Goal: Transaction & Acquisition: Book appointment/travel/reservation

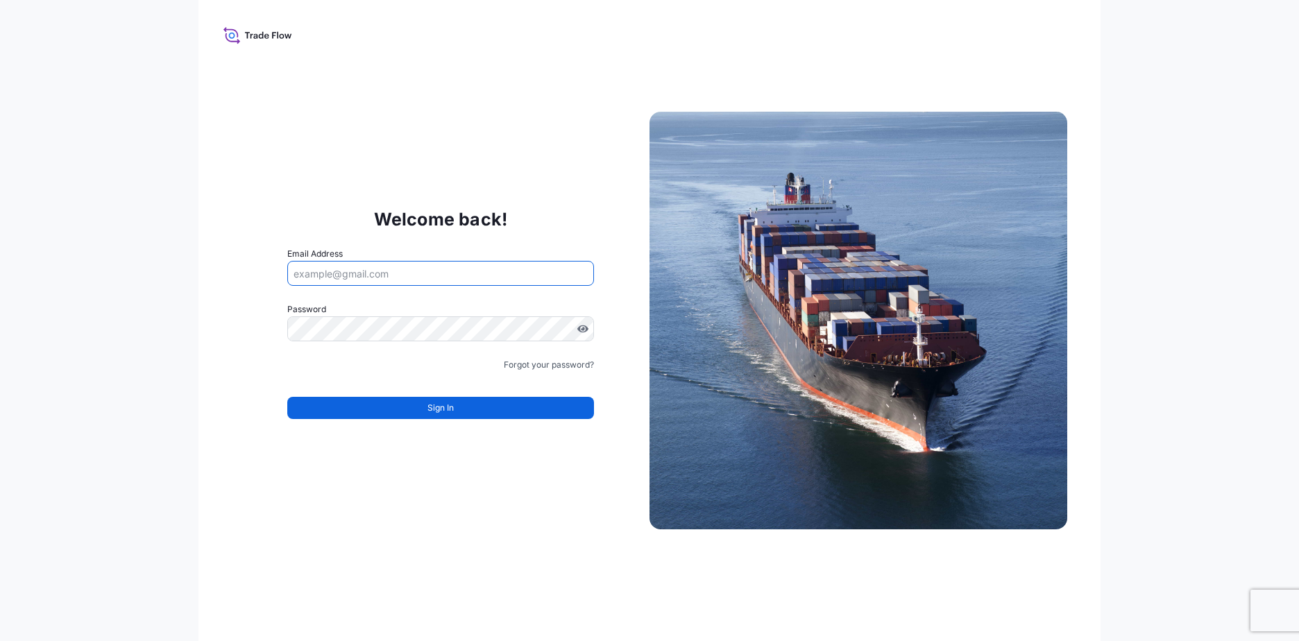
click at [524, 266] on input "Email Address" at bounding box center [440, 273] width 307 height 25
type input "[PERSON_NAME][EMAIL_ADDRESS][DOMAIN_NAME]"
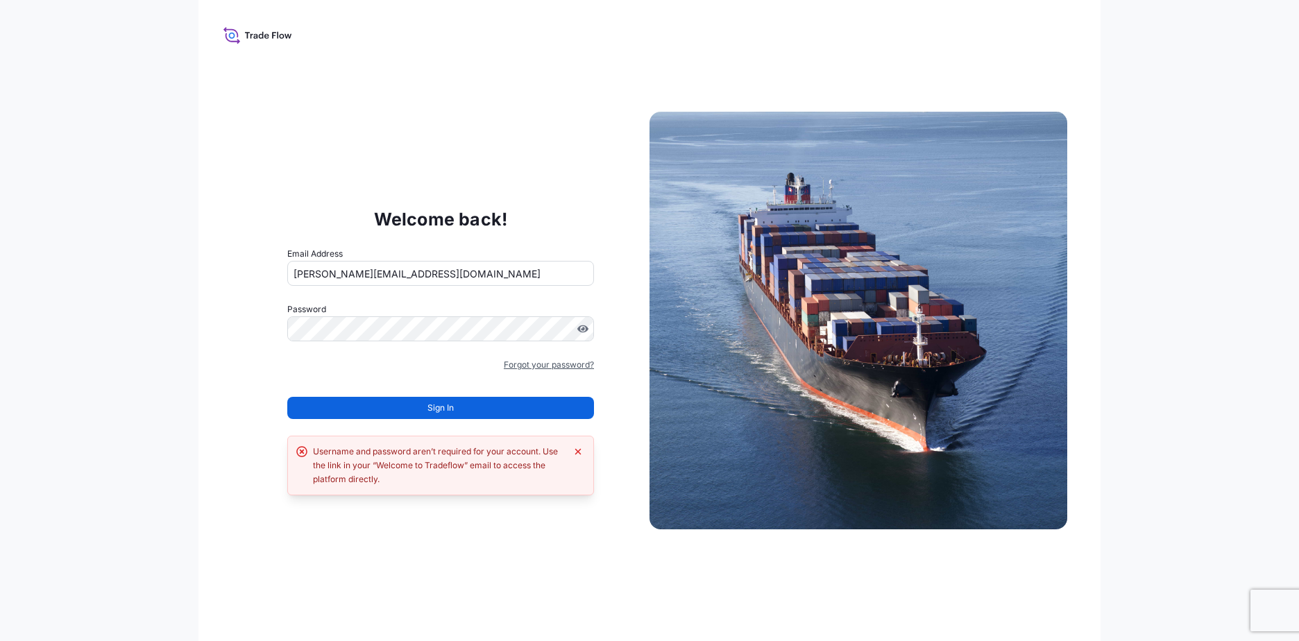
click at [513, 368] on link "Forgot your password?" at bounding box center [549, 365] width 90 height 14
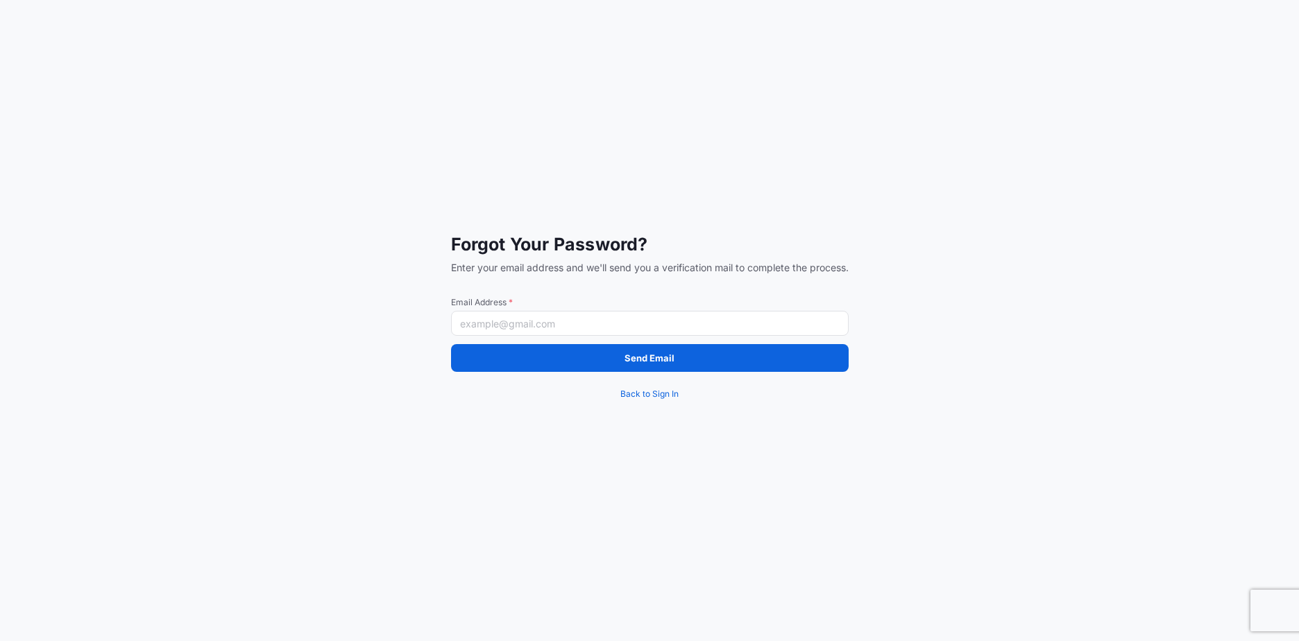
click at [522, 339] on div "Forgot Your Password? Enter your email address and we'll send you a verificatio…" at bounding box center [650, 320] width 398 height 175
click at [531, 325] on input "Email Address *" at bounding box center [650, 323] width 398 height 25
type input "[PERSON_NAME][EMAIL_ADDRESS][DOMAIN_NAME]"
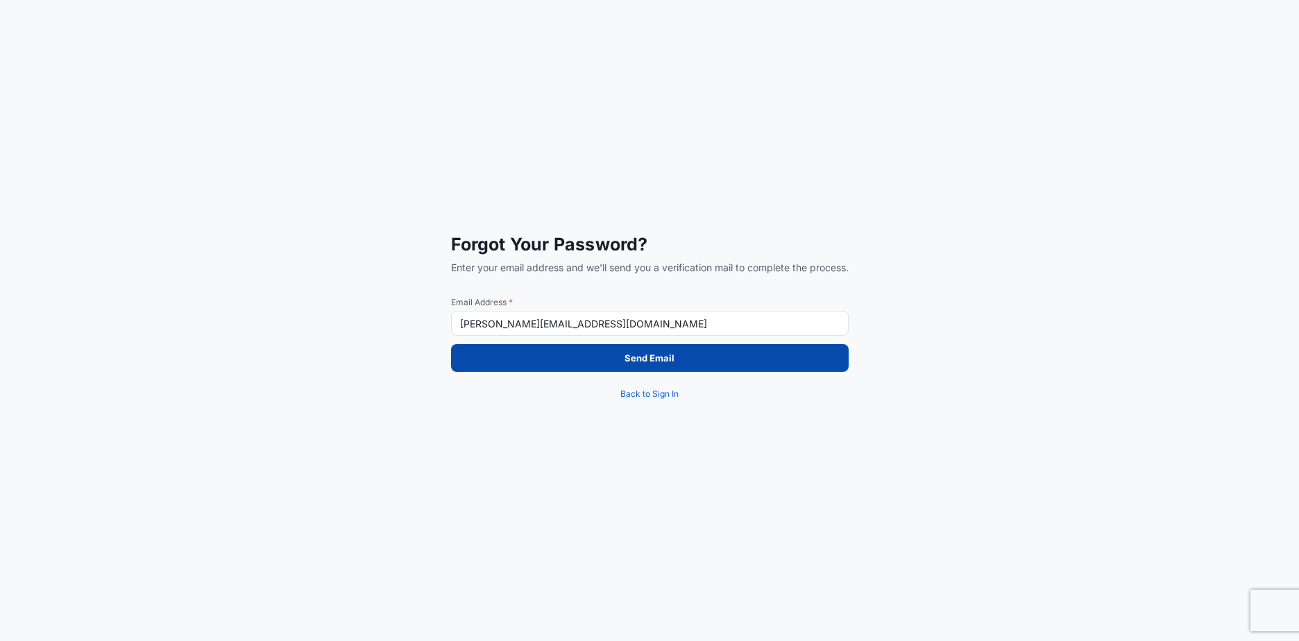
click at [658, 366] on button "Send Email" at bounding box center [650, 358] width 398 height 28
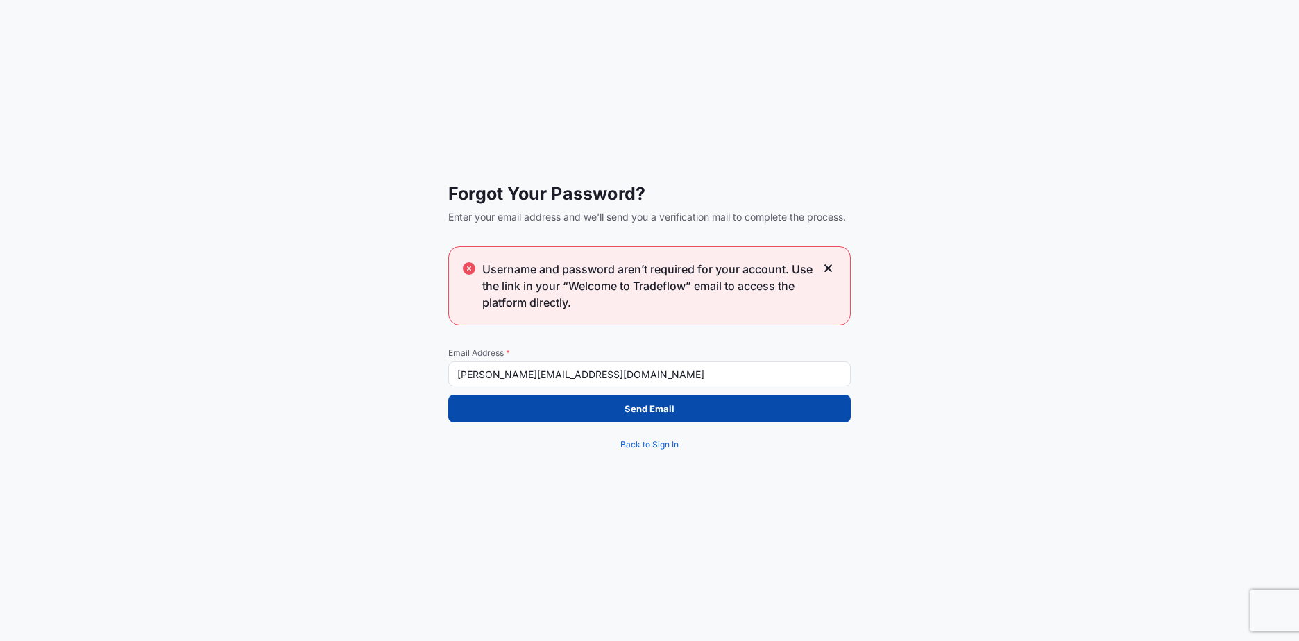
click at [574, 401] on button "Send Email" at bounding box center [649, 409] width 402 height 28
click at [681, 412] on button "Send Email" at bounding box center [649, 409] width 402 height 28
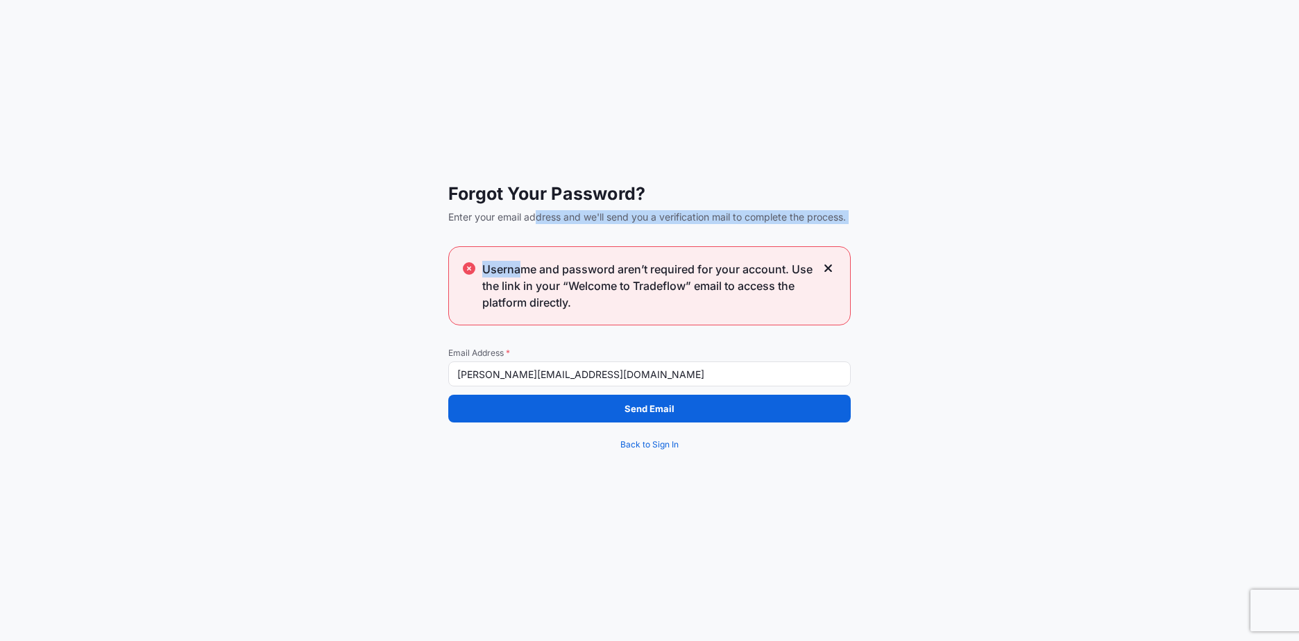
drag, startPoint x: 525, startPoint y: 225, endPoint x: 544, endPoint y: 215, distance: 21.1
click at [544, 215] on div "Forgot Your Password? Enter your email address and we'll send you a verificatio…" at bounding box center [649, 320] width 402 height 276
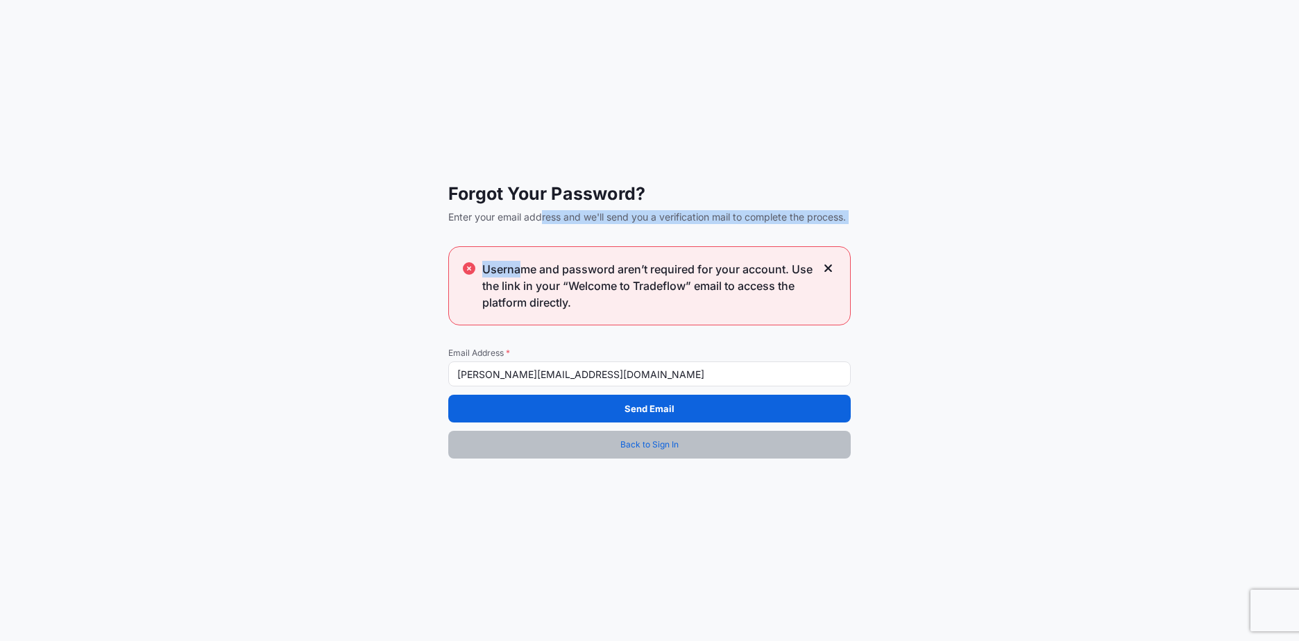
click at [654, 441] on span "Back to Sign In" at bounding box center [649, 445] width 58 height 14
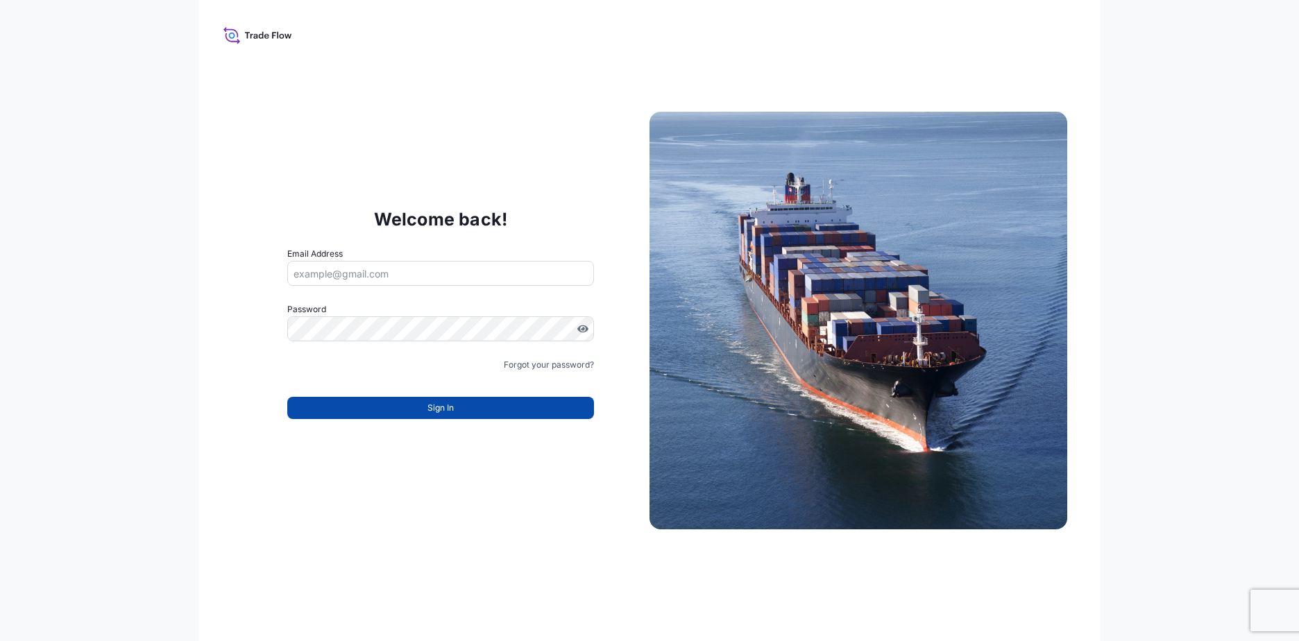
click at [447, 408] on span "Sign In" at bounding box center [440, 408] width 26 height 14
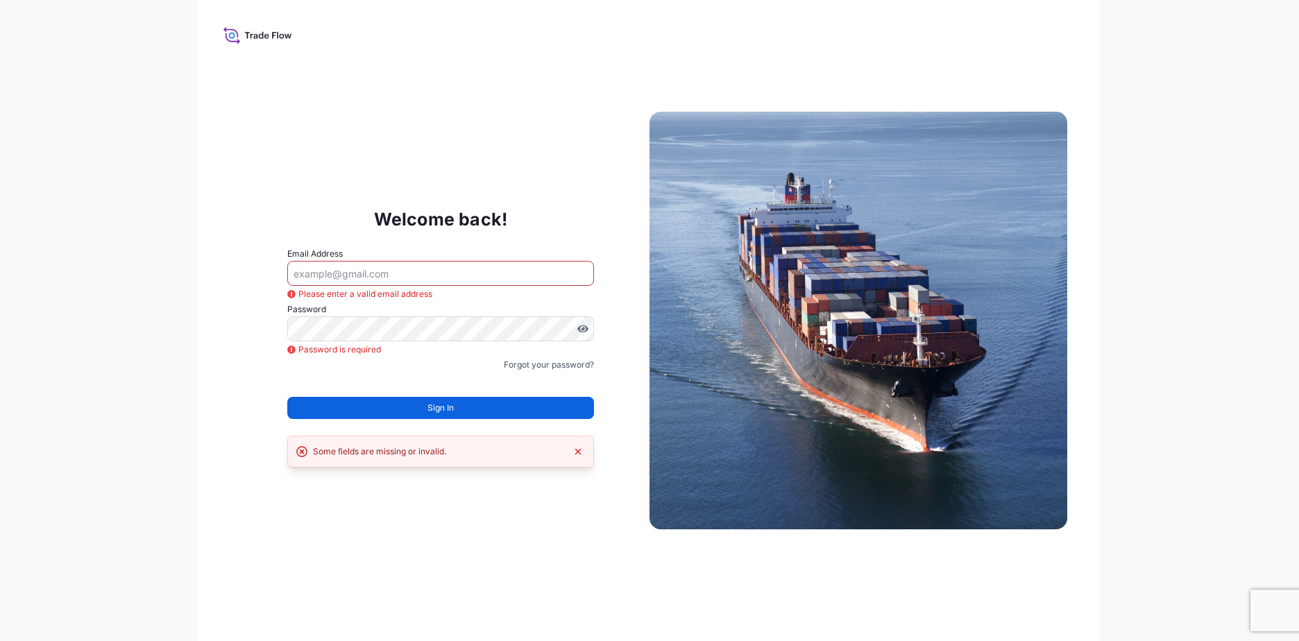
click at [237, 28] on icon at bounding box center [257, 35] width 69 height 20
click at [235, 37] on icon at bounding box center [257, 35] width 69 height 20
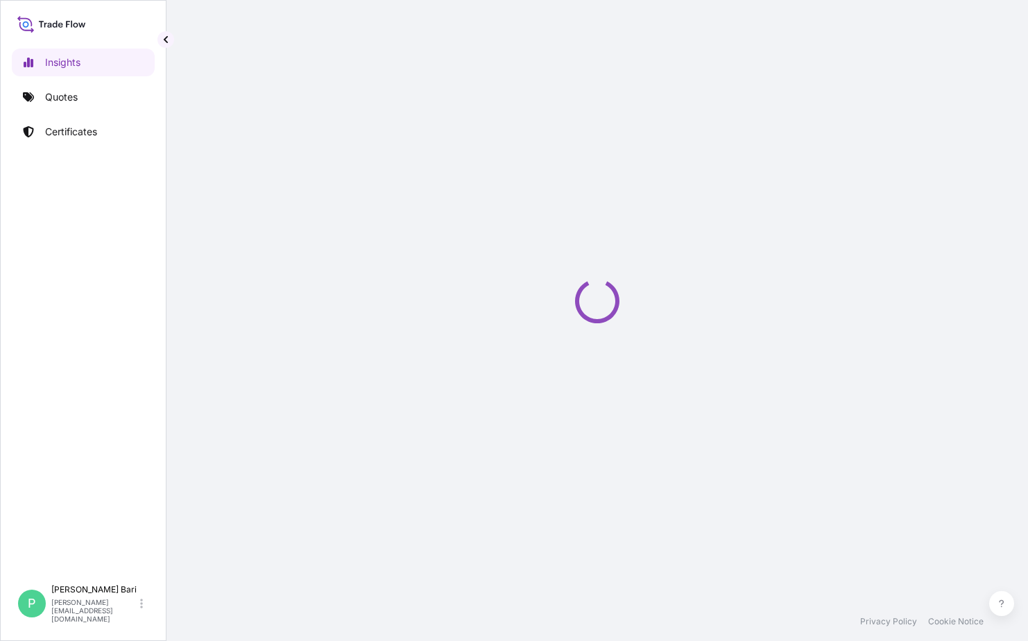
select select "2025"
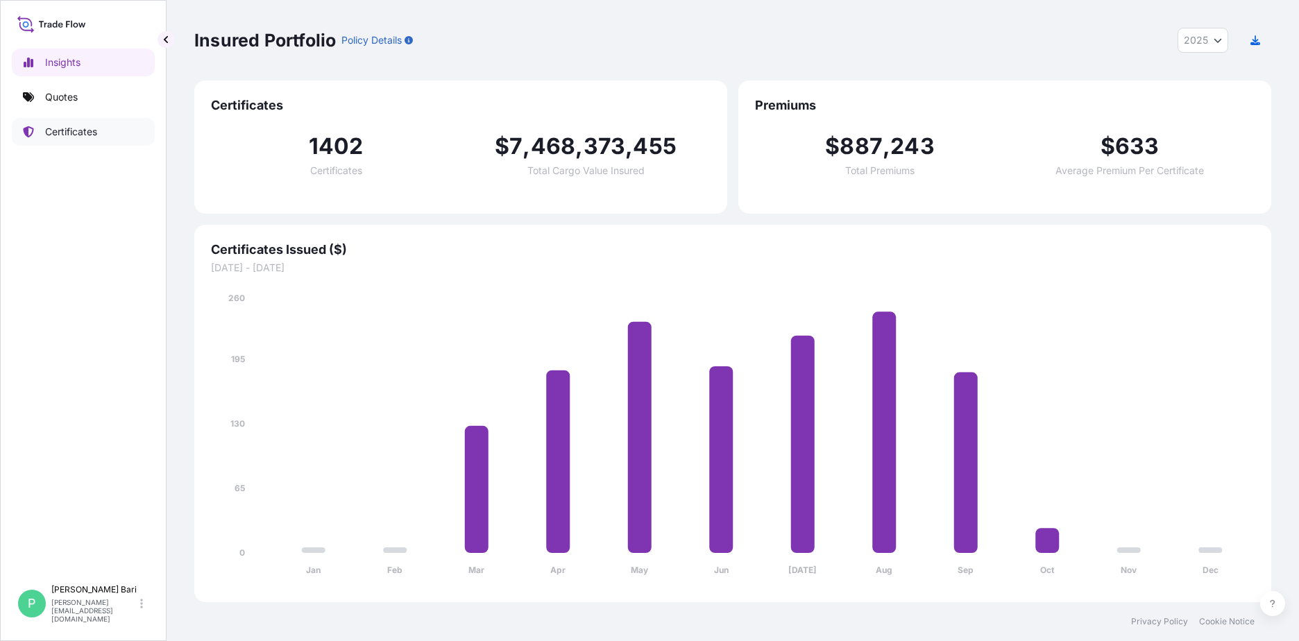
click at [85, 142] on link "Certificates" at bounding box center [83, 132] width 143 height 28
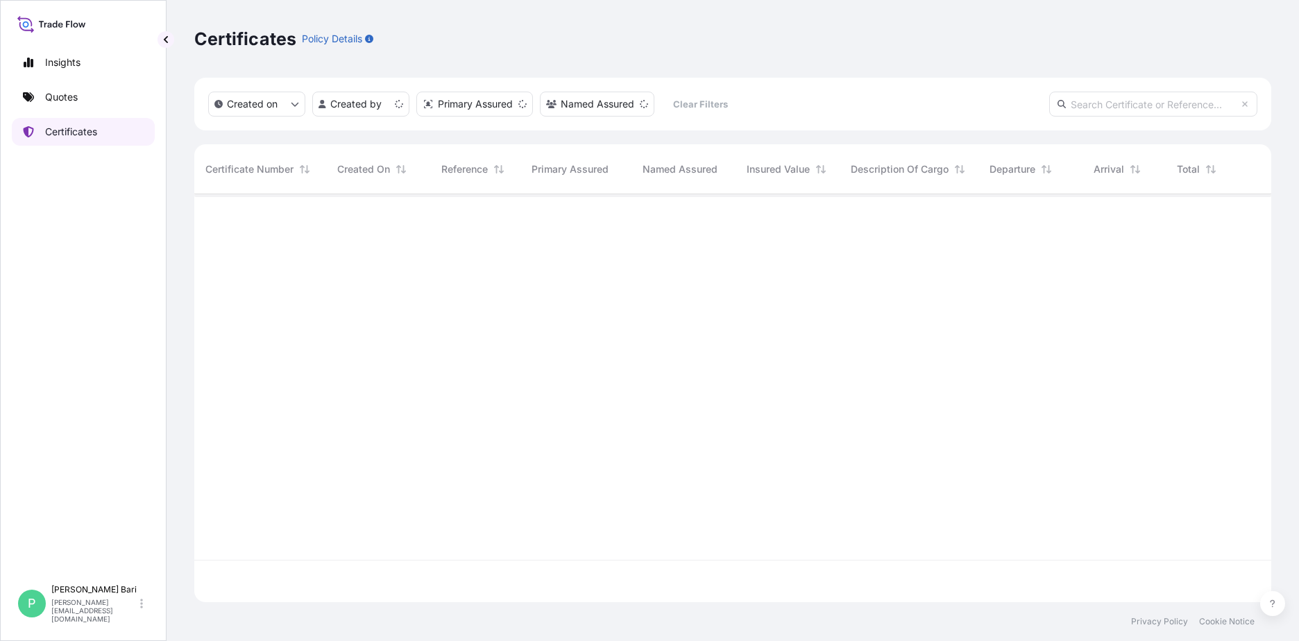
scroll to position [405, 1066]
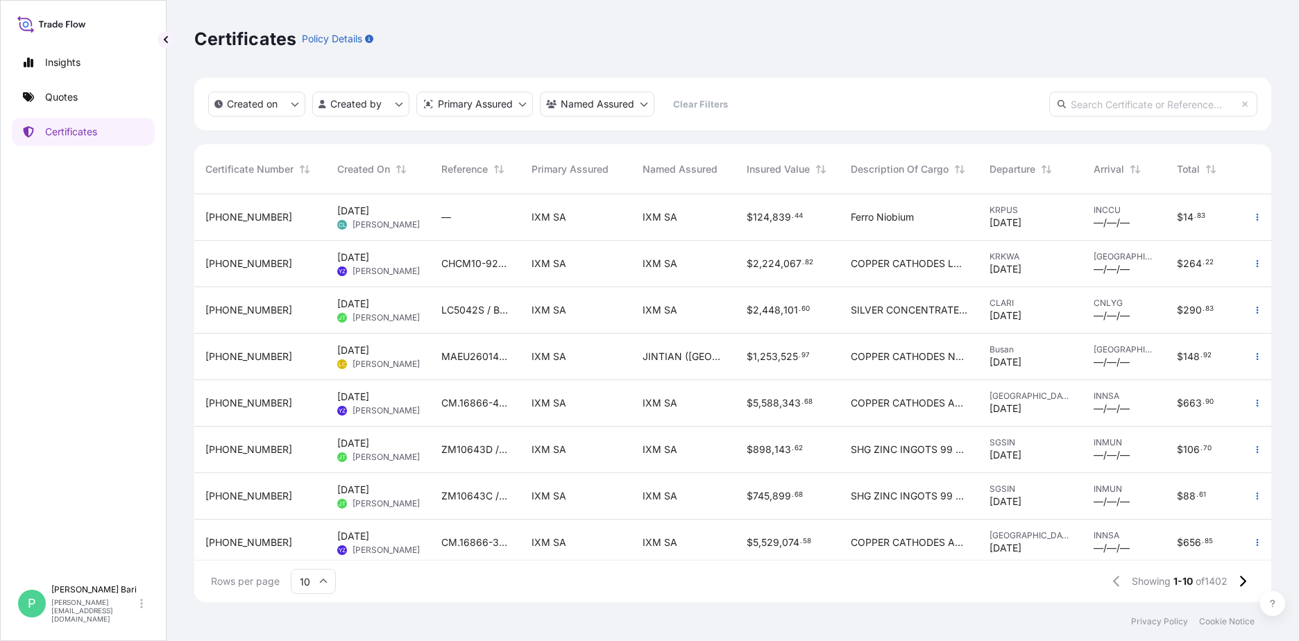
click at [88, 31] on div at bounding box center [83, 24] width 132 height 20
click at [62, 99] on p "Quotes" at bounding box center [61, 97] width 33 height 14
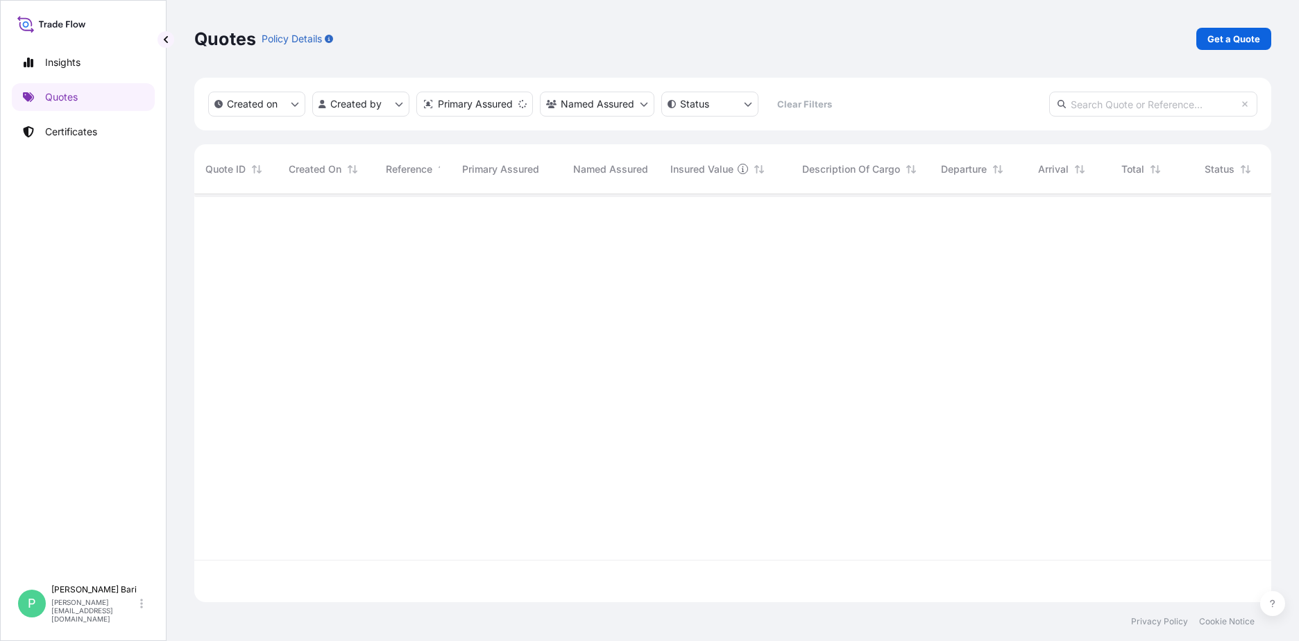
scroll to position [405, 1066]
click at [1027, 39] on p "Get a Quote" at bounding box center [1233, 39] width 53 height 14
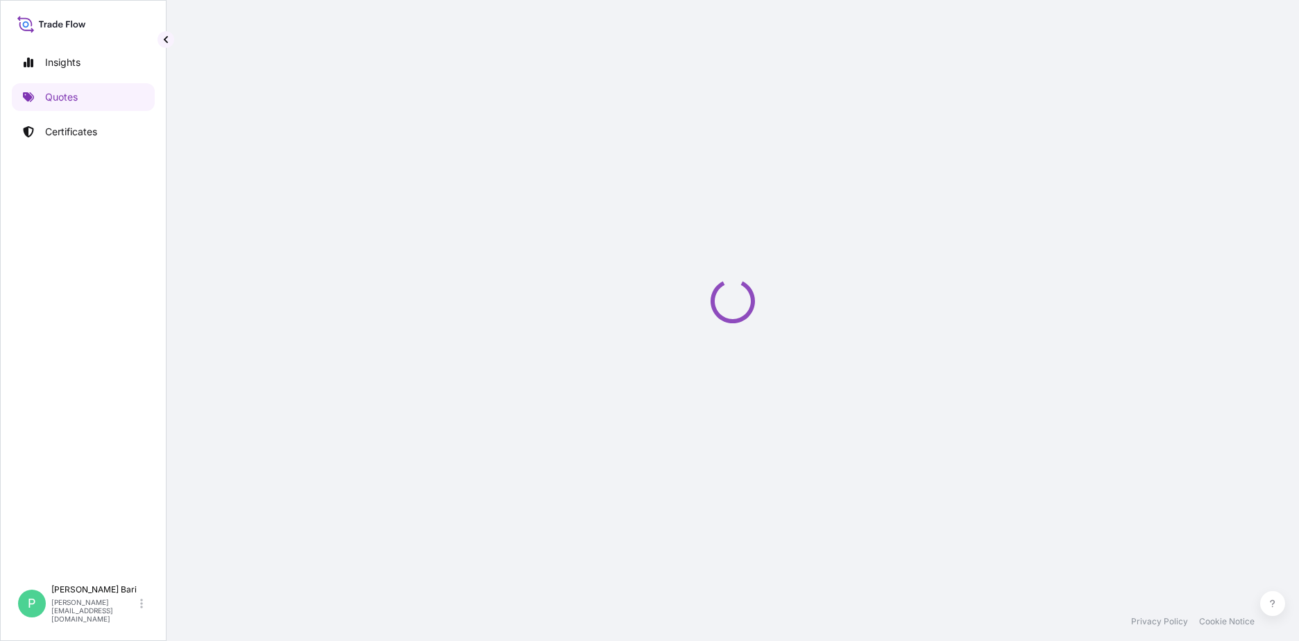
select select "Sea"
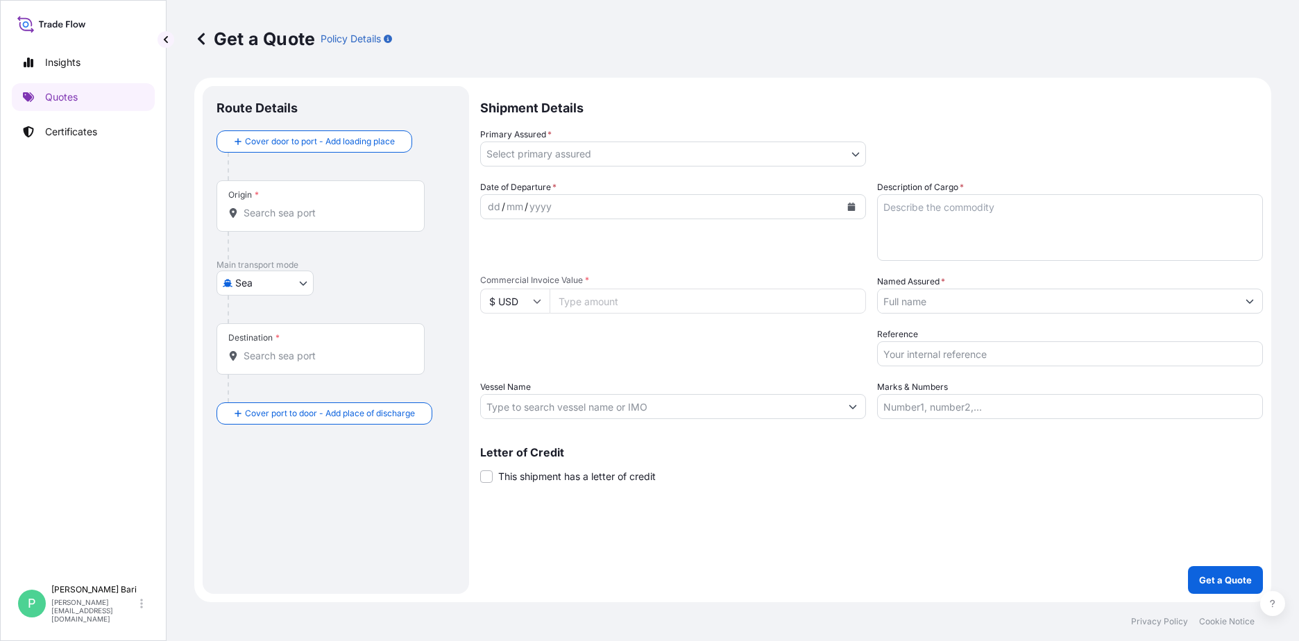
click at [311, 208] on input "Origin *" at bounding box center [326, 213] width 164 height 14
click at [330, 207] on input "Origin * Please select an origin" at bounding box center [326, 213] width 164 height 14
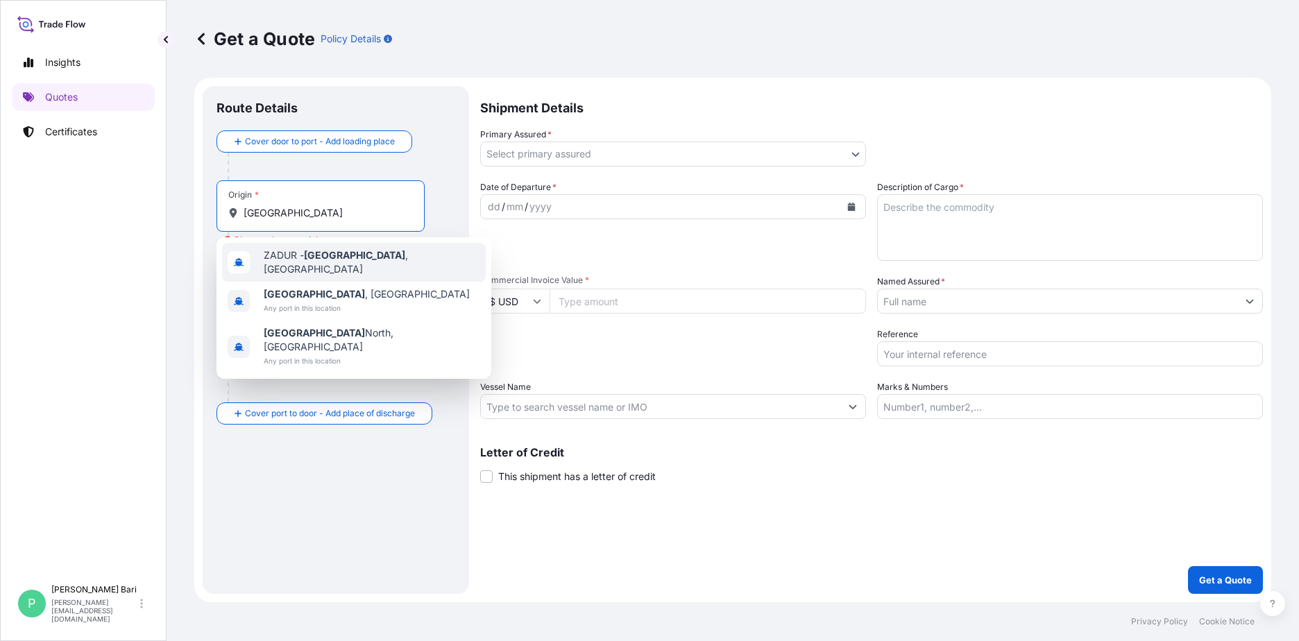
click at [355, 260] on span "ZADUR - [GEOGRAPHIC_DATA] , [GEOGRAPHIC_DATA]" at bounding box center [372, 262] width 216 height 28
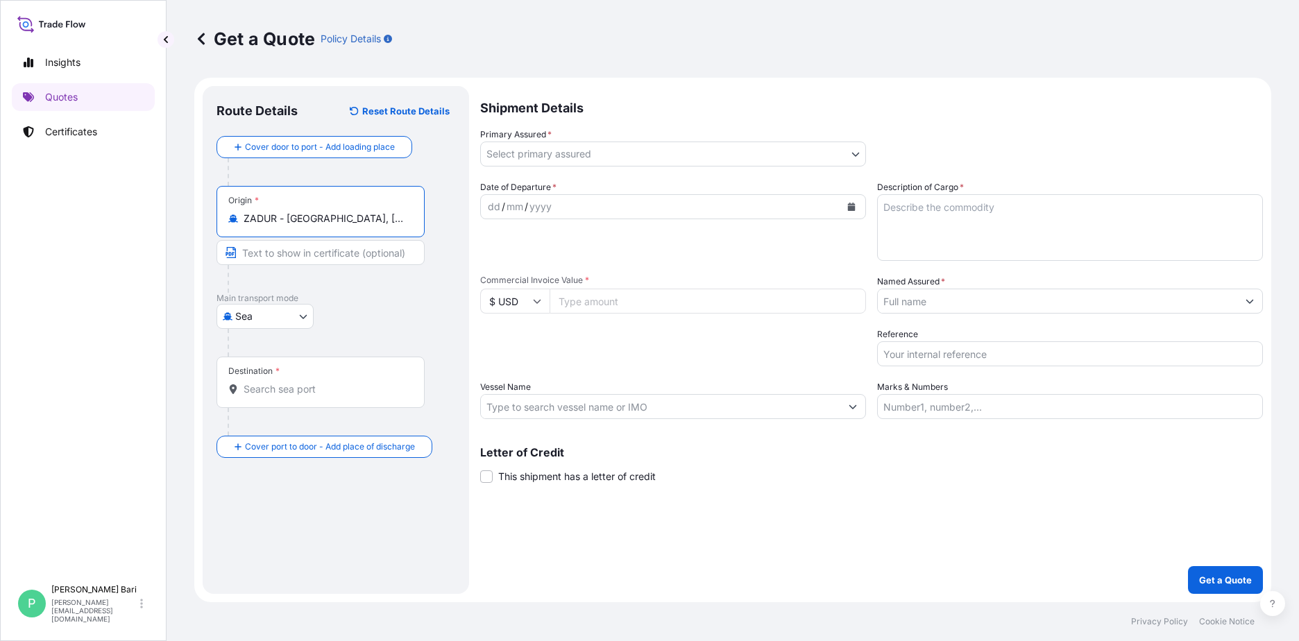
type input "ZADUR - [GEOGRAPHIC_DATA], [GEOGRAPHIC_DATA]"
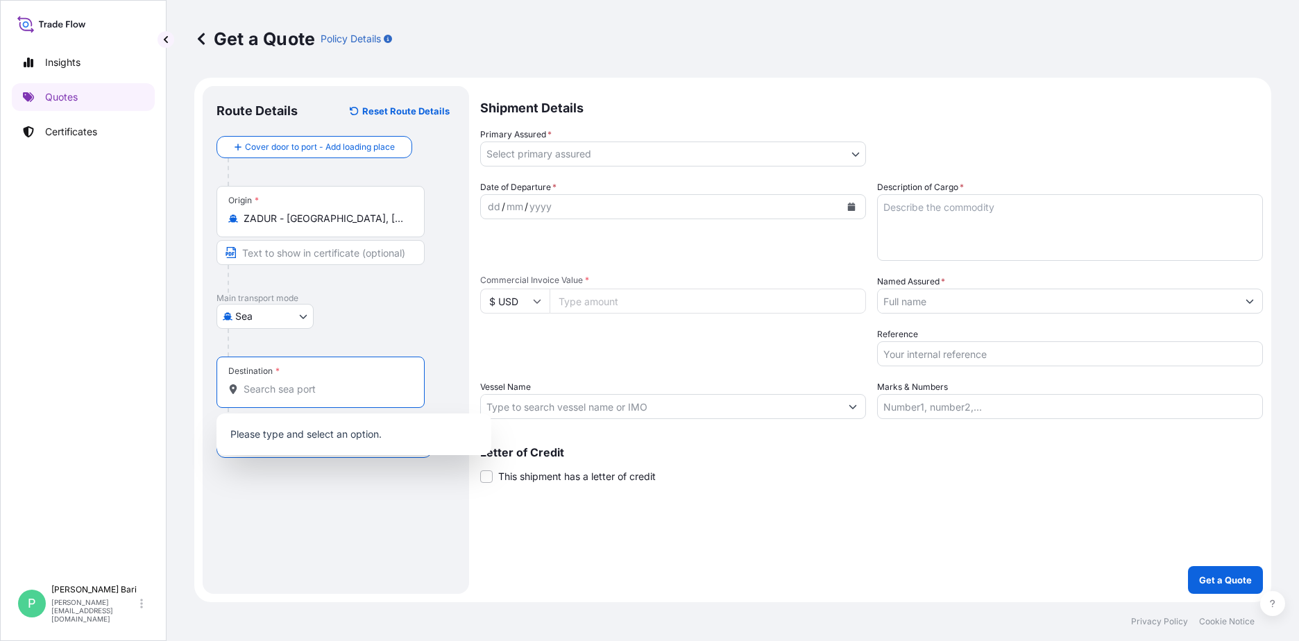
click at [316, 395] on input "Destination *" at bounding box center [326, 389] width 164 height 14
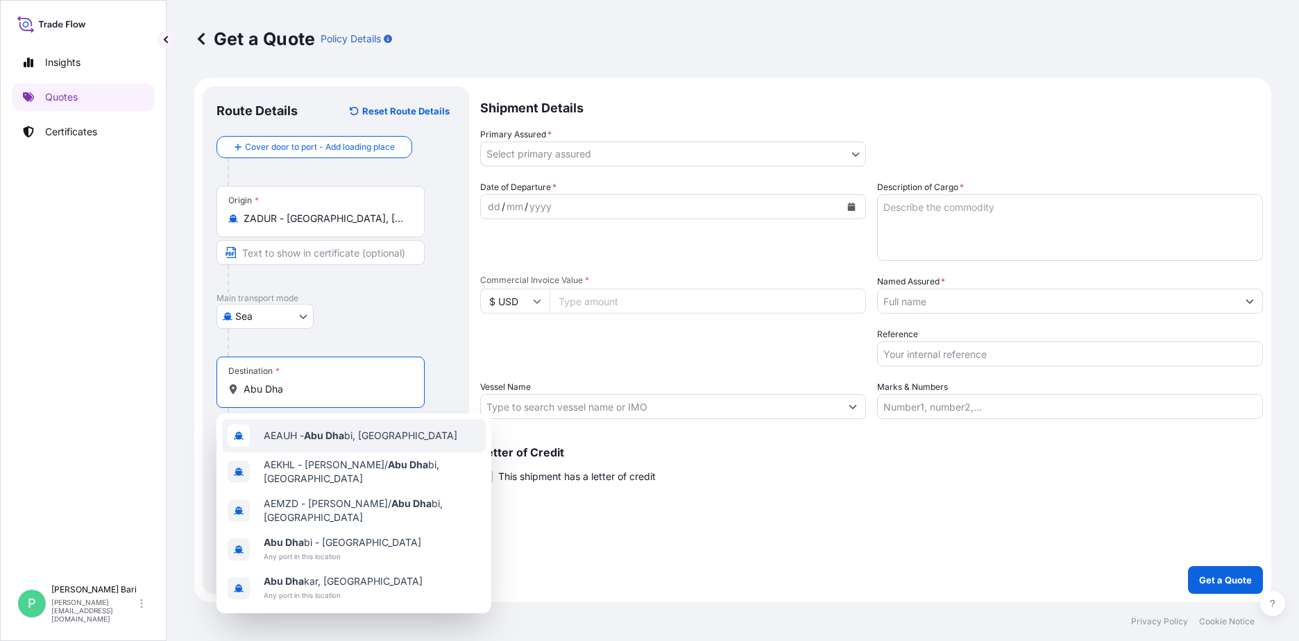
click at [335, 445] on div "AEAUH - Abu Dha bi, [GEOGRAPHIC_DATA]" at bounding box center [354, 435] width 264 height 33
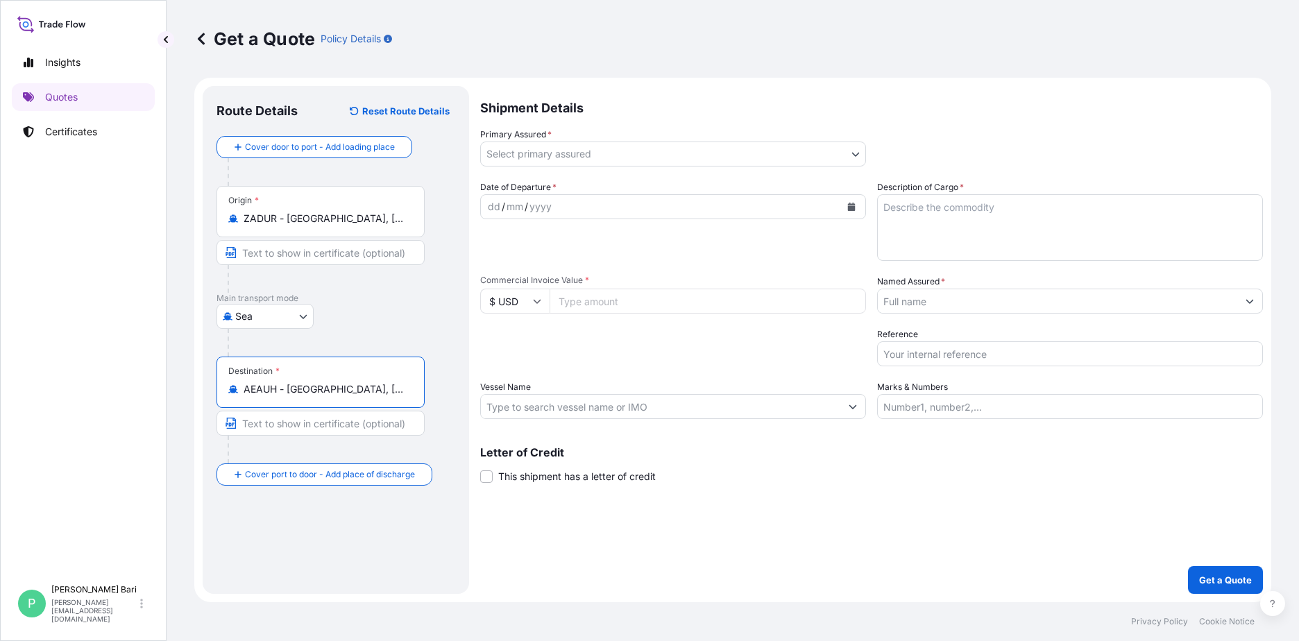
type input "AEAUH - [GEOGRAPHIC_DATA], [GEOGRAPHIC_DATA]"
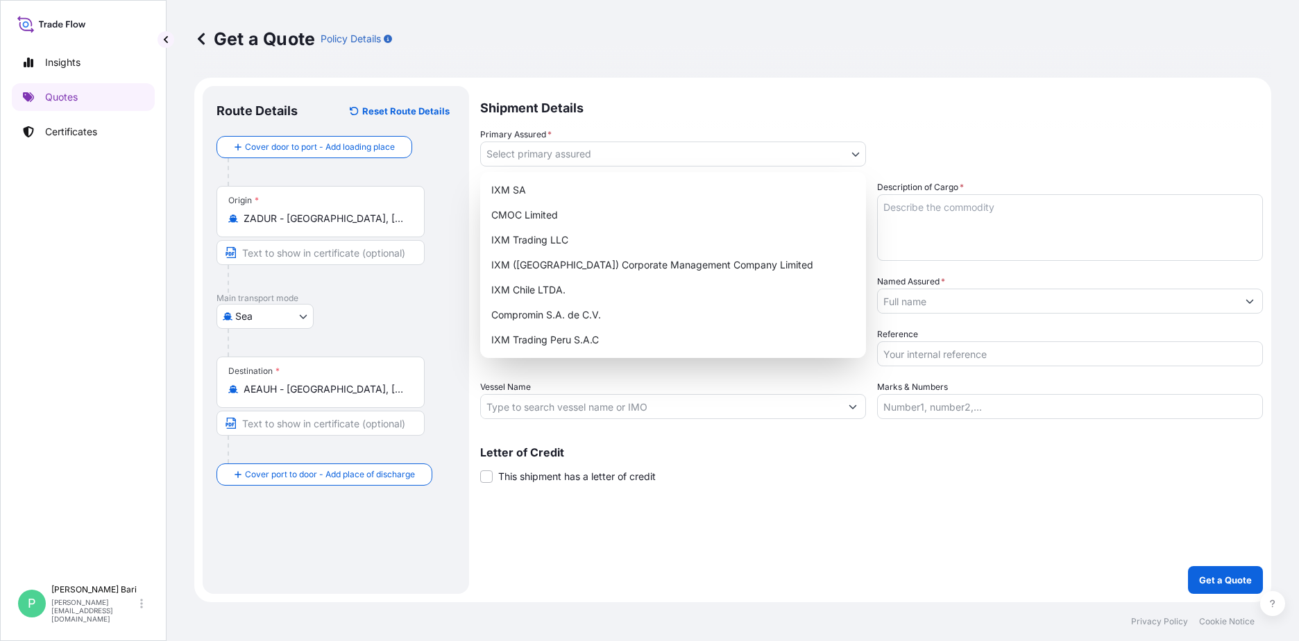
click at [539, 157] on body "Insights Quotes Certificates P [PERSON_NAME] [PERSON_NAME][EMAIL_ADDRESS][DOMAI…" at bounding box center [649, 320] width 1299 height 641
click at [535, 195] on div "IXM SA" at bounding box center [673, 190] width 375 height 25
select select "31846"
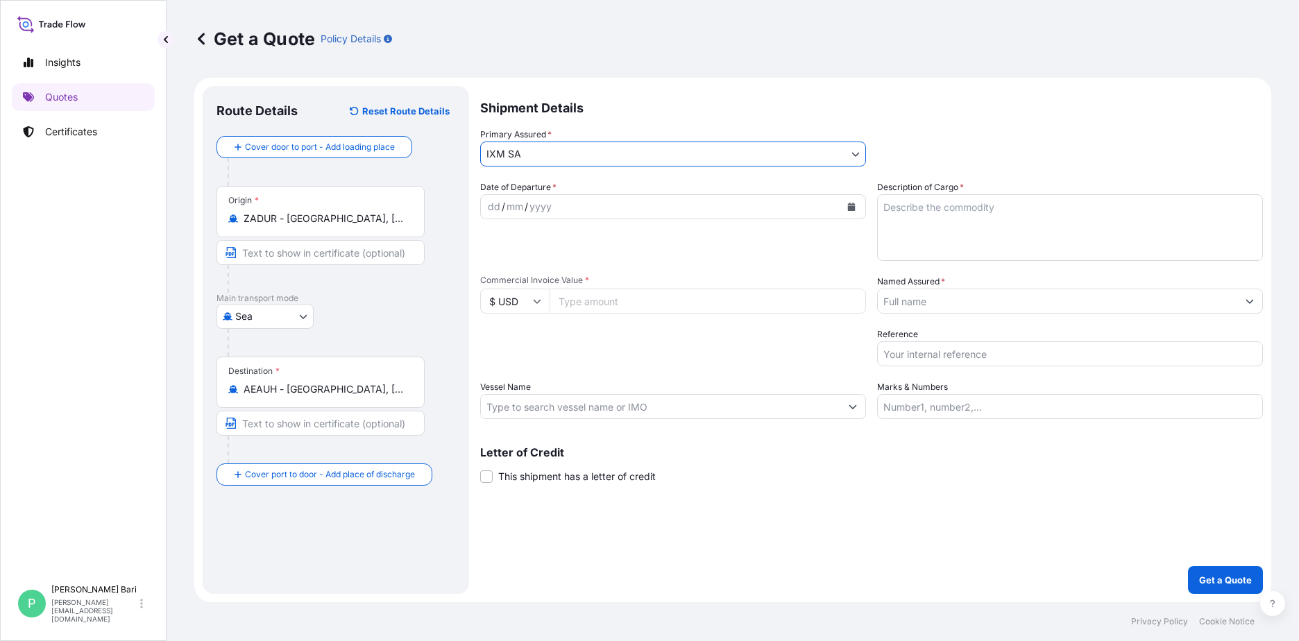
click at [528, 203] on div "yyyy" at bounding box center [540, 206] width 25 height 17
click at [857, 212] on button "Calendar" at bounding box center [851, 207] width 22 height 22
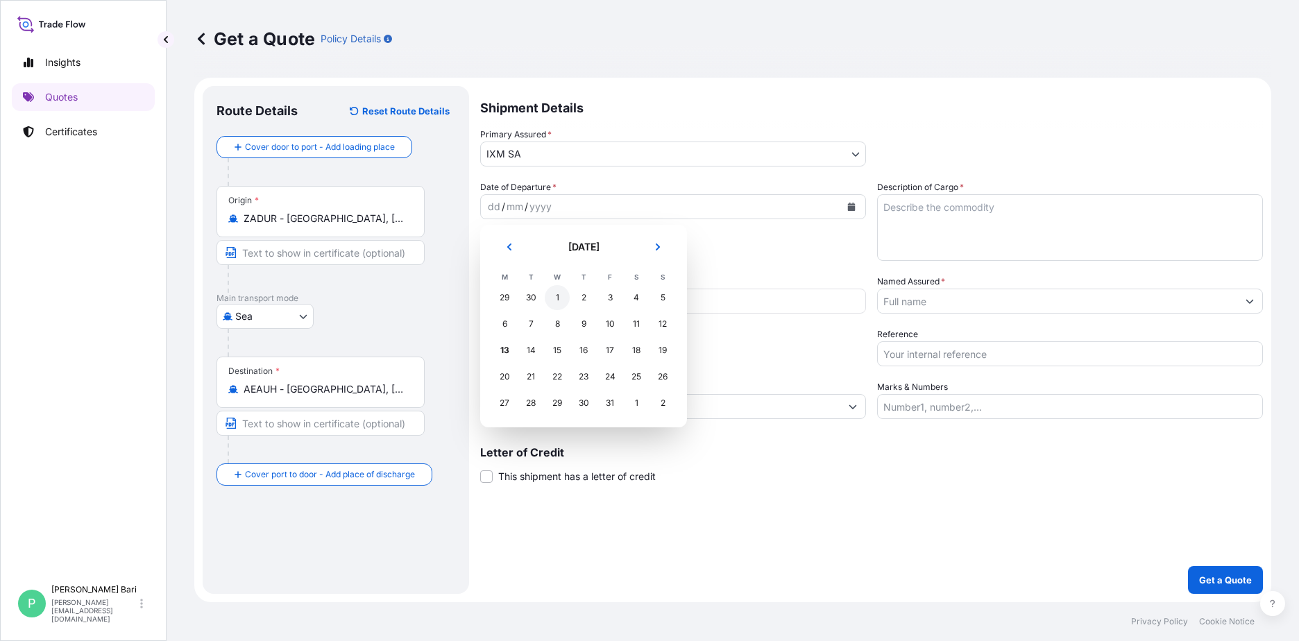
click at [558, 296] on div "1" at bounding box center [557, 297] width 25 height 25
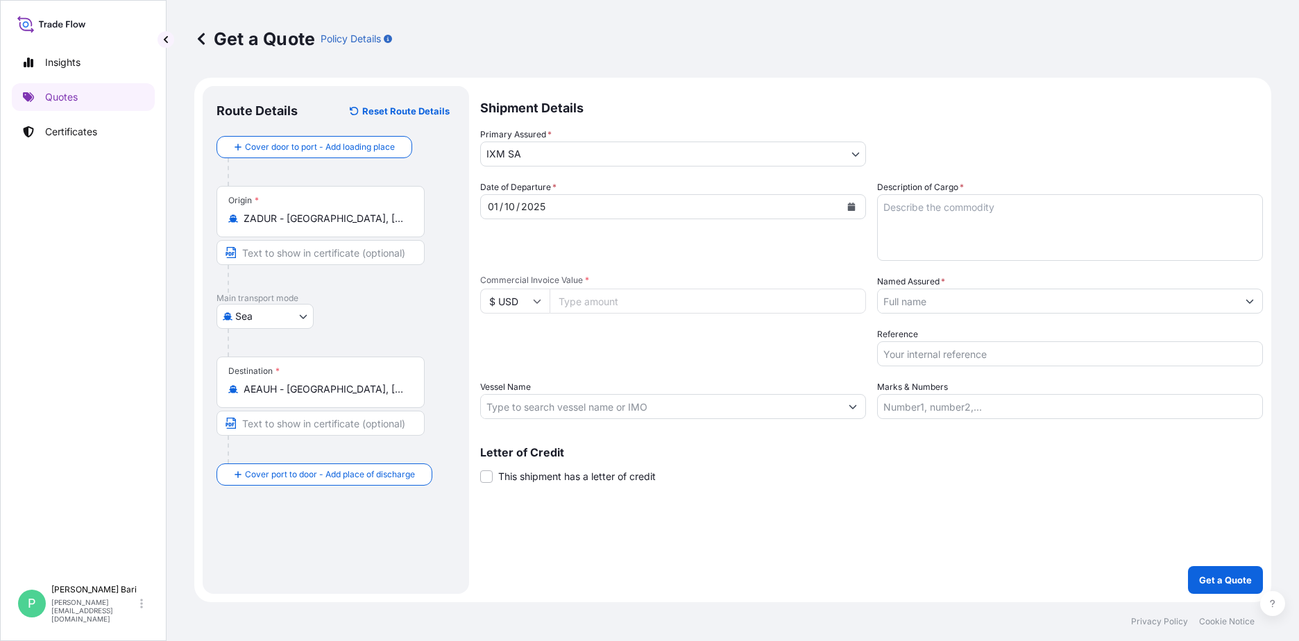
click at [687, 307] on input "Commercial Invoice Value *" at bounding box center [707, 301] width 316 height 25
type input "2369271.96"
drag, startPoint x: 588, startPoint y: 293, endPoint x: 623, endPoint y: 296, distance: 34.8
click at [588, 293] on input "2369271.96" at bounding box center [707, 301] width 316 height 25
click at [623, 296] on input "2369271.96" at bounding box center [707, 301] width 316 height 25
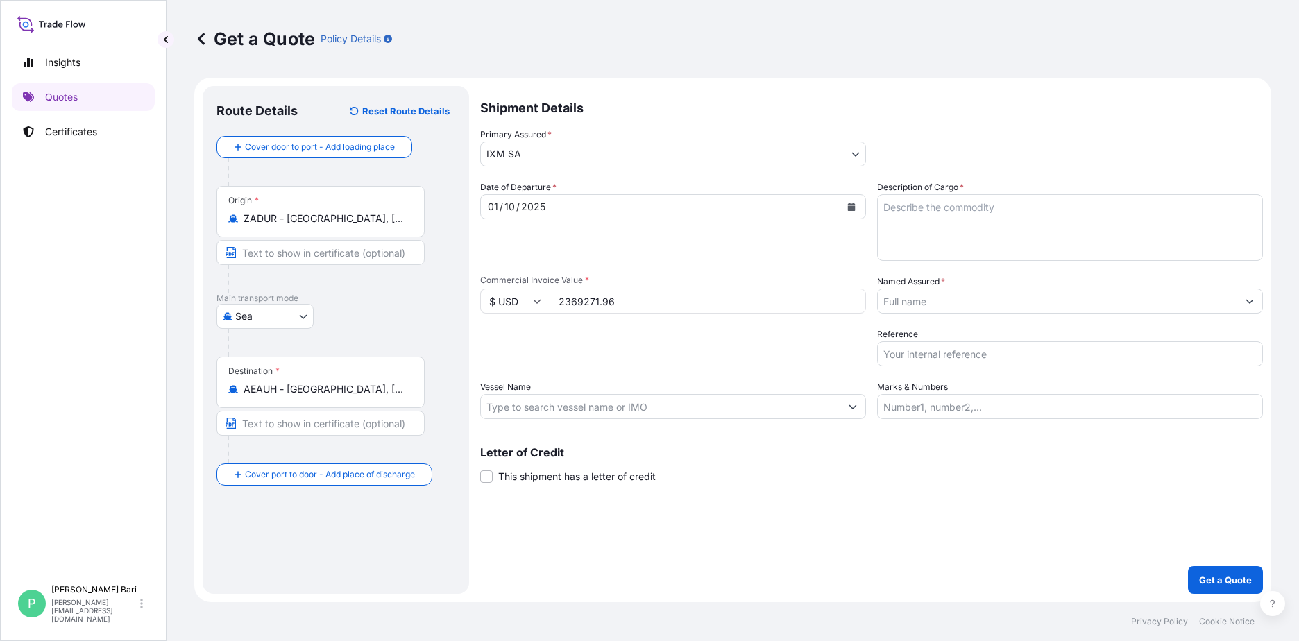
click at [950, 307] on input "Named Assured *" at bounding box center [1057, 301] width 359 height 25
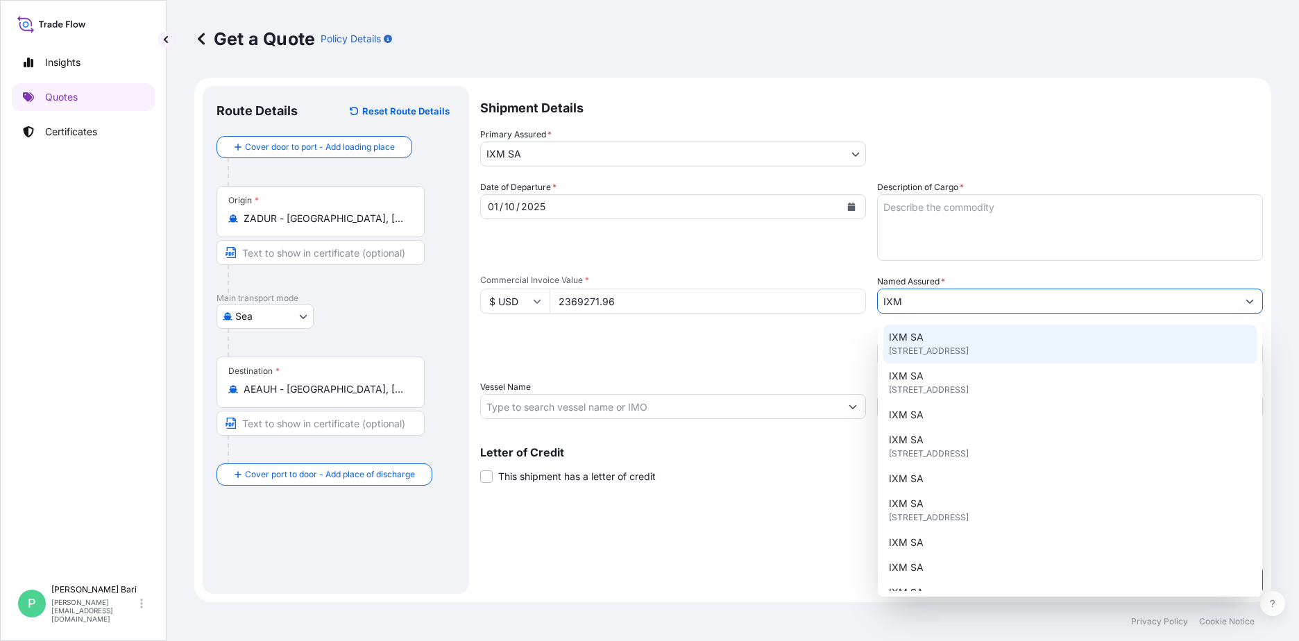
click at [949, 347] on span "[STREET_ADDRESS]" at bounding box center [929, 351] width 80 height 14
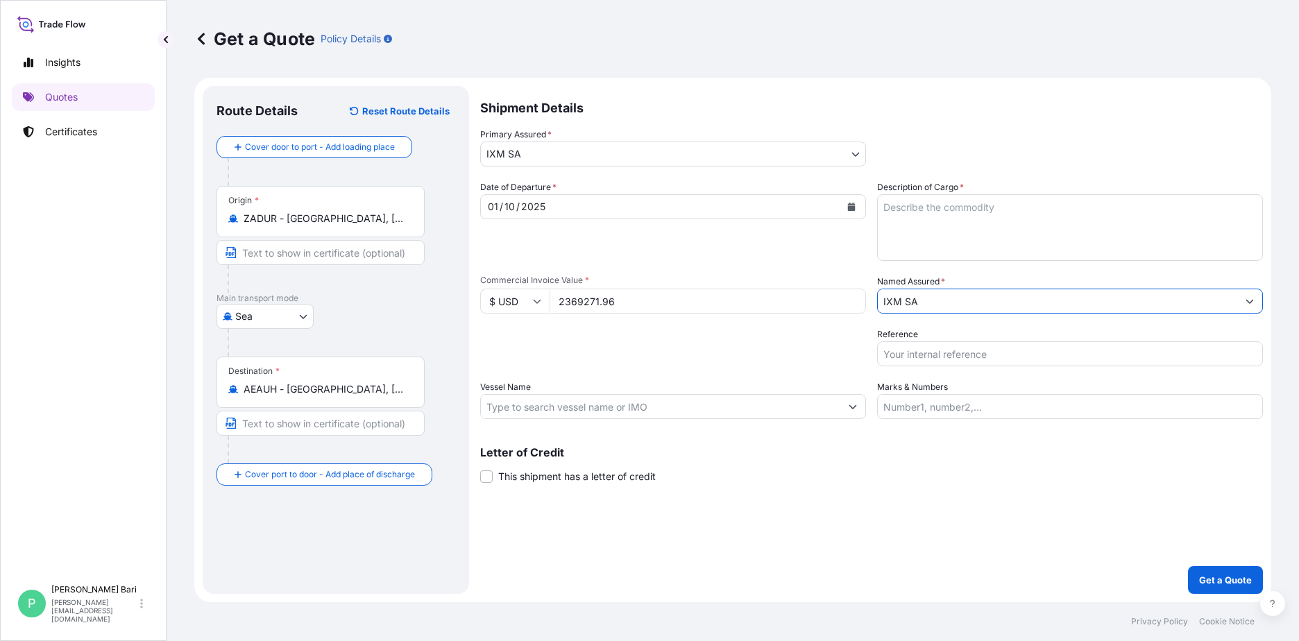
type input "IXM SA"
click at [1026, 223] on textarea "Description of Cargo *" at bounding box center [1070, 227] width 386 height 67
click at [882, 210] on textarea "COPPER CATHODES" at bounding box center [1070, 227] width 386 height 67
click at [880, 207] on textarea "COPPER CATHODES" at bounding box center [1070, 227] width 386 height 67
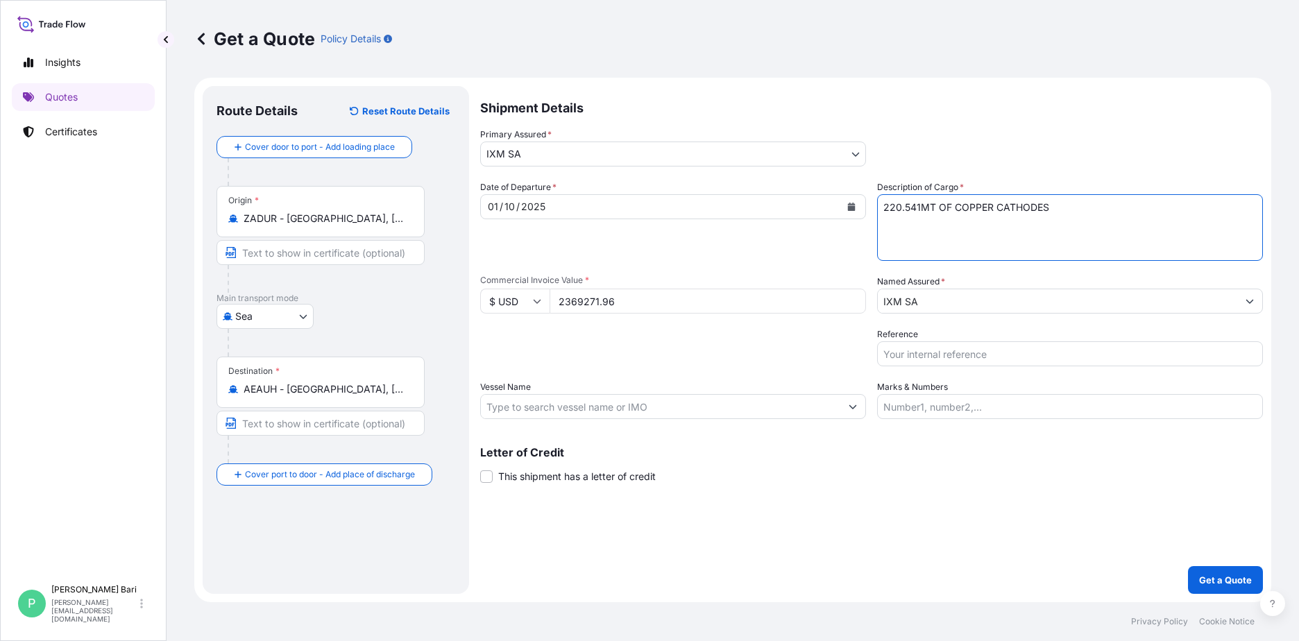
click at [922, 210] on textarea "220.541MT OF COPPER CATHODES" at bounding box center [1070, 227] width 386 height 67
type textarea "220.541 MT OF COPPER CATHODES"
click at [882, 346] on input "Reference" at bounding box center [1070, 353] width 386 height 25
type input "m"
click at [988, 359] on input "MSC STELLA -" at bounding box center [1070, 353] width 386 height 25
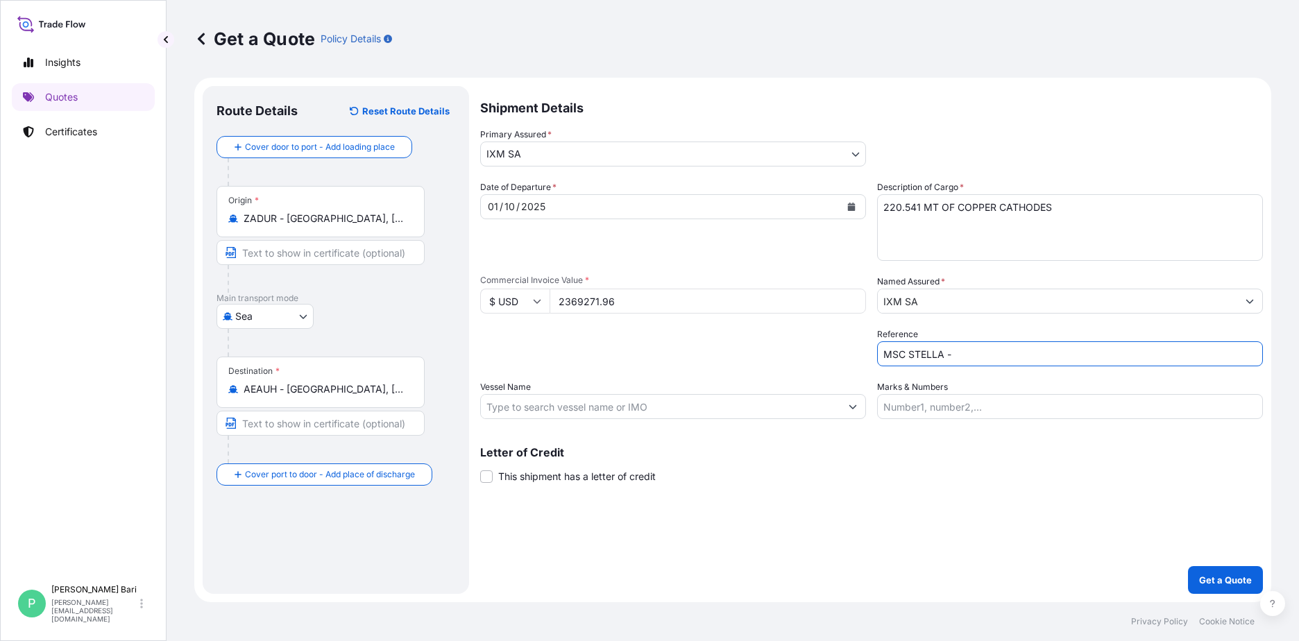
paste input "031DU0101909"
type input "MSC STELLA - 031DU0101909"
click at [740, 412] on input "Vessel Name" at bounding box center [660, 406] width 359 height 25
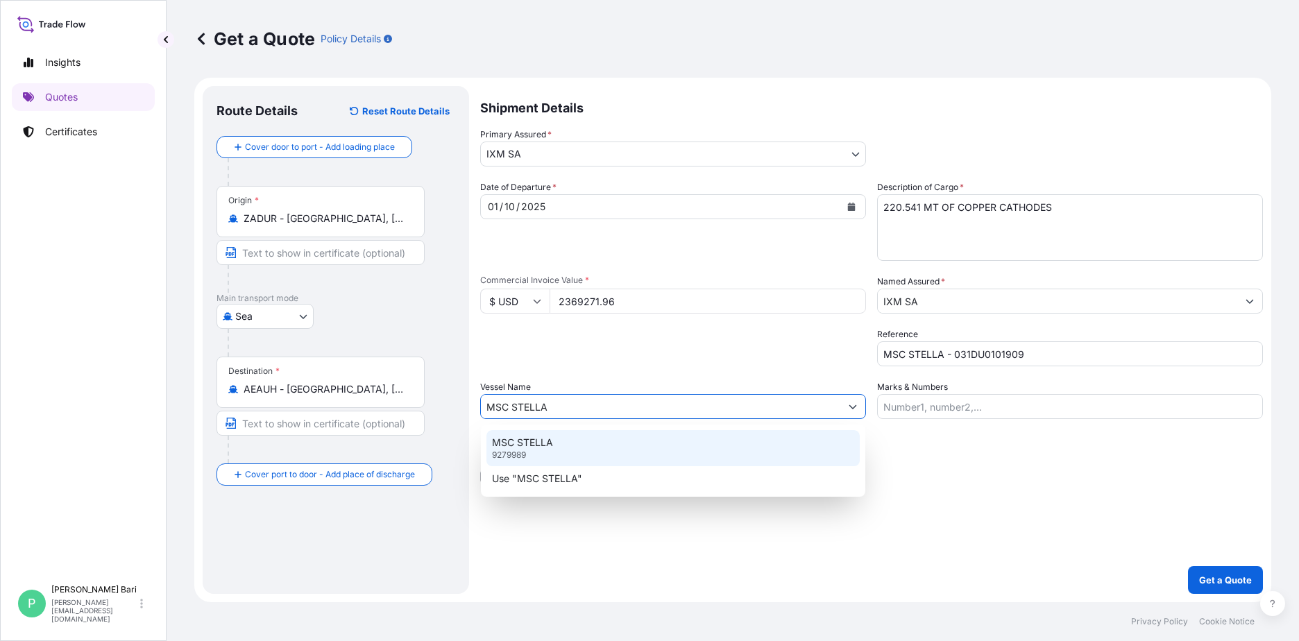
click at [507, 441] on p "MSC STELLA" at bounding box center [522, 443] width 61 height 14
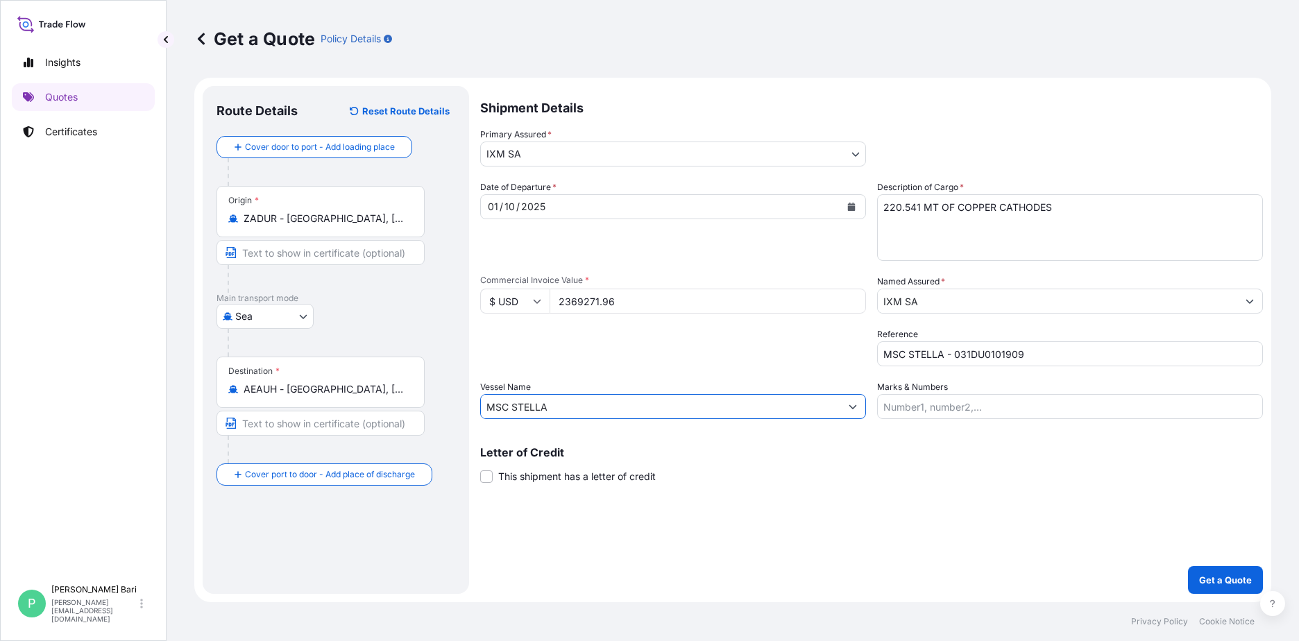
type input "MSC STELLA"
click at [1027, 582] on p "Get a Quote" at bounding box center [1225, 580] width 53 height 14
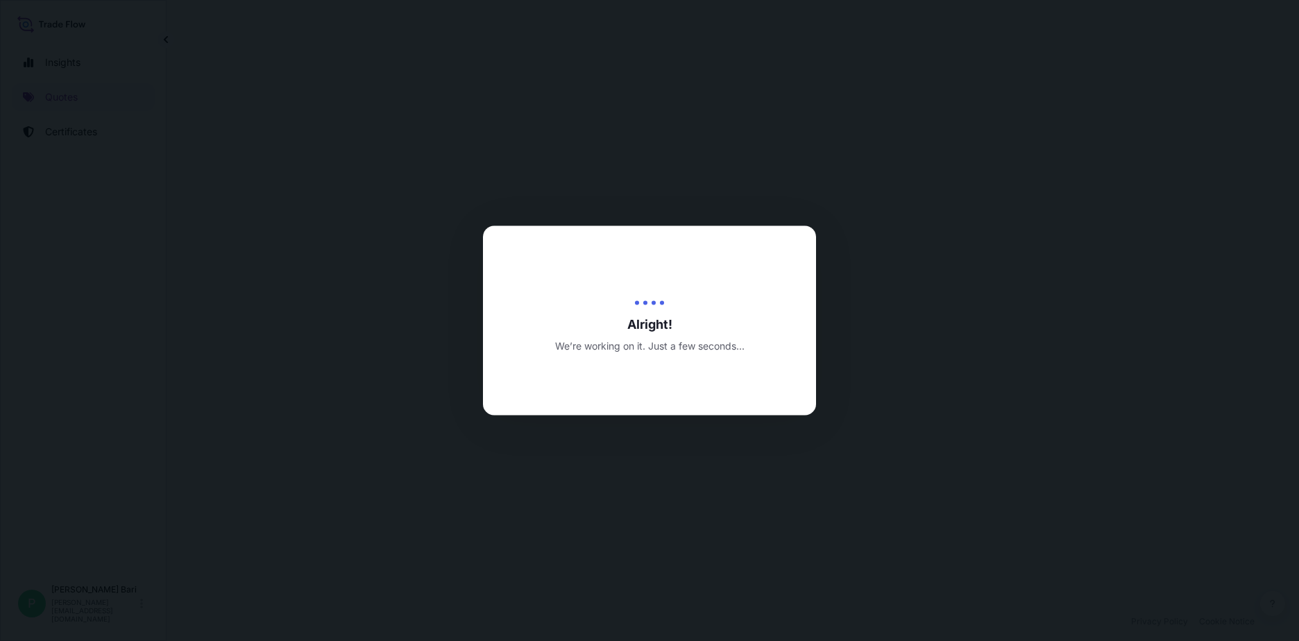
select select "Sea"
select select "31846"
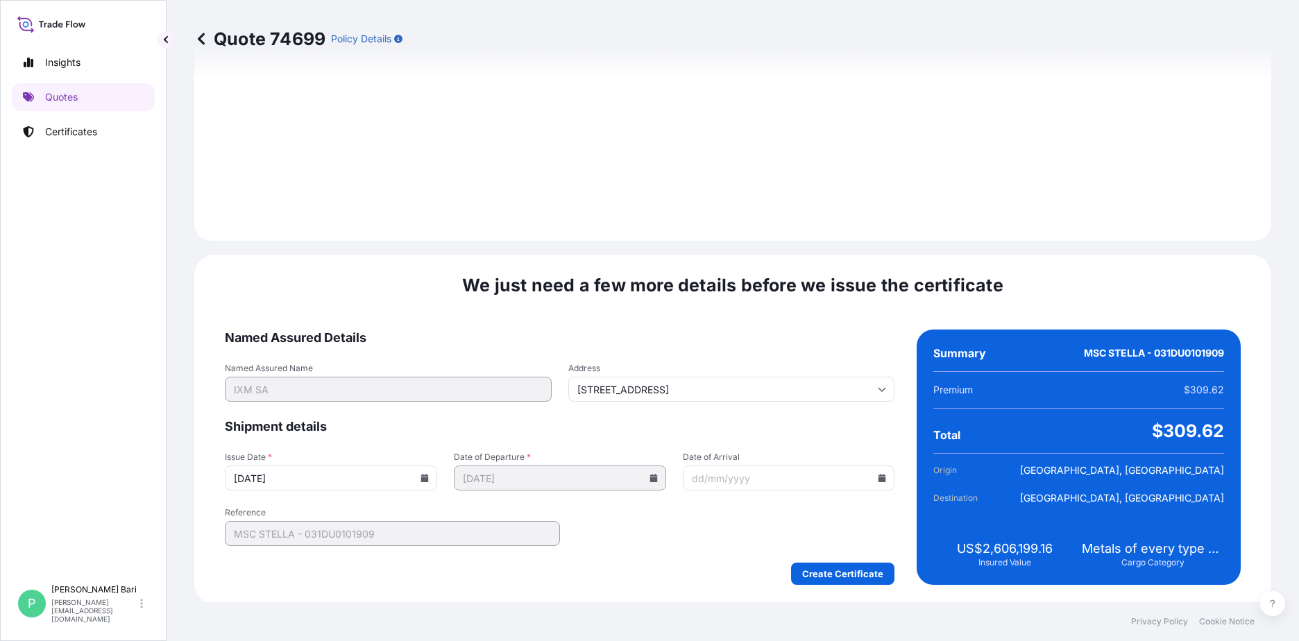
scroll to position [1447, 0]
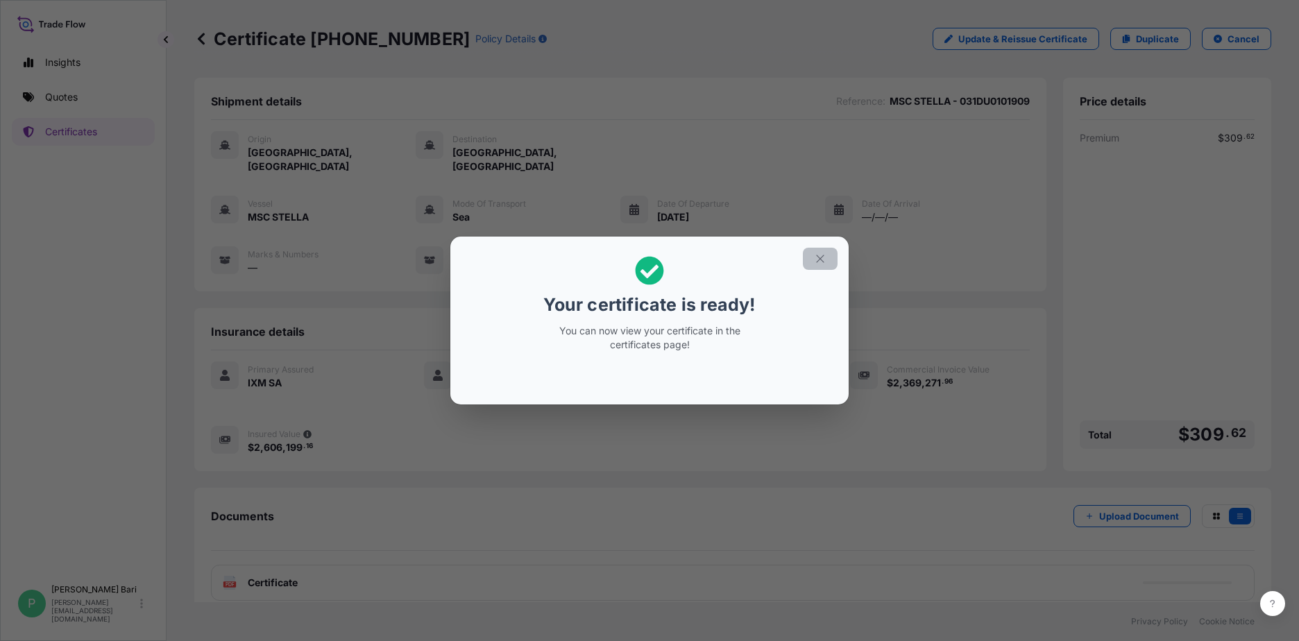
click at [820, 258] on icon "button" at bounding box center [820, 259] width 12 height 12
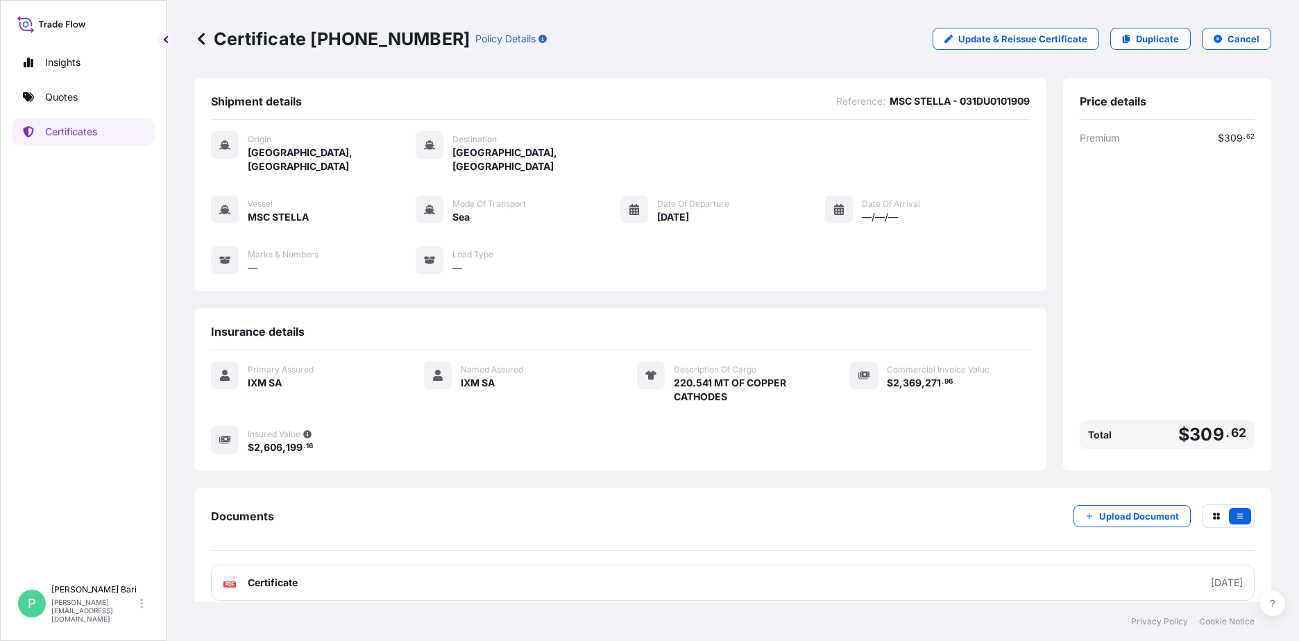
scroll to position [1, 0]
click at [1027, 508] on p "Upload Document" at bounding box center [1139, 515] width 80 height 14
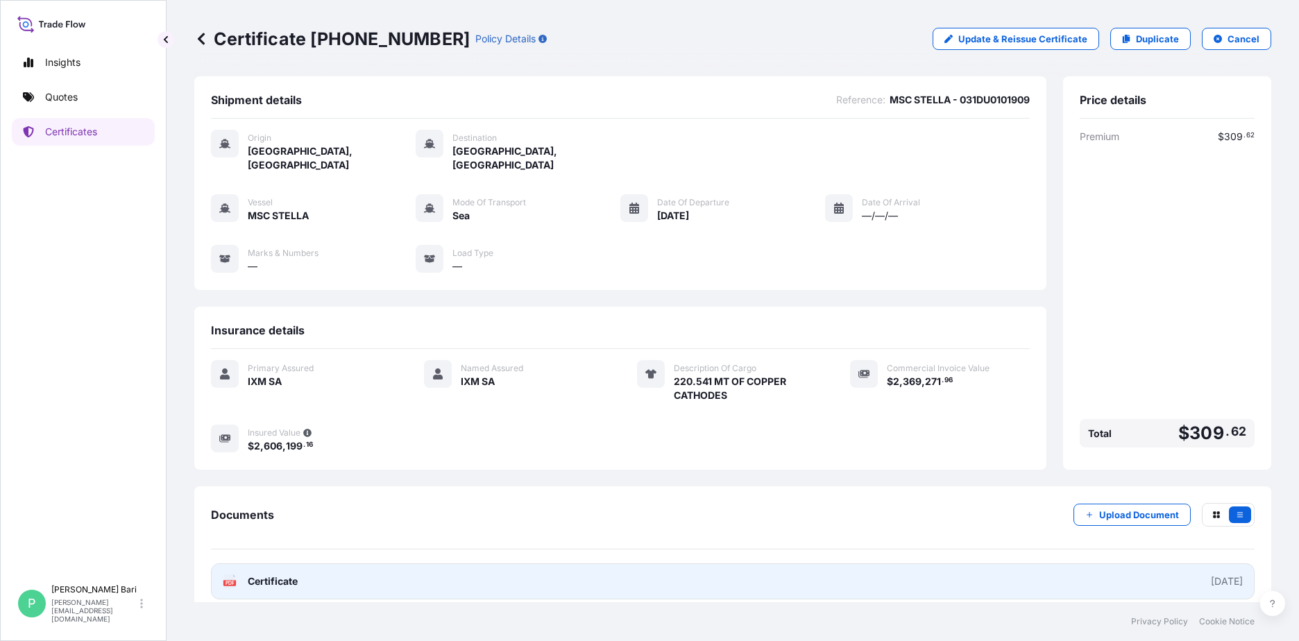
click at [295, 574] on span "Certificate" at bounding box center [273, 581] width 50 height 14
